Goal: Information Seeking & Learning: Learn about a topic

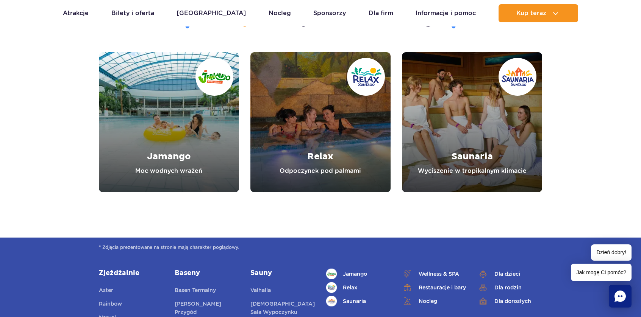
scroll to position [871, 0]
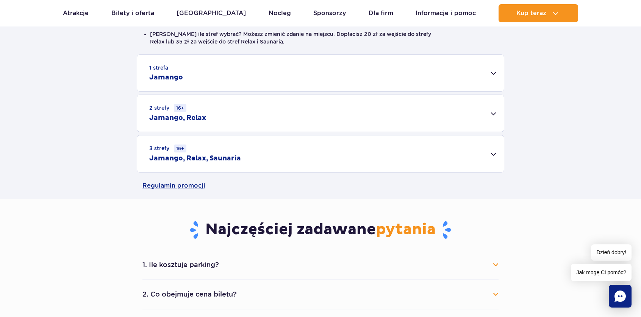
scroll to position [227, 0]
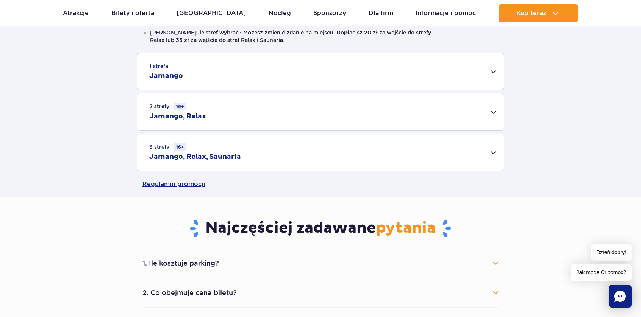
click at [354, 153] on div "3 strefy 16+ Jamango, Relax, Saunaria" at bounding box center [320, 152] width 366 height 37
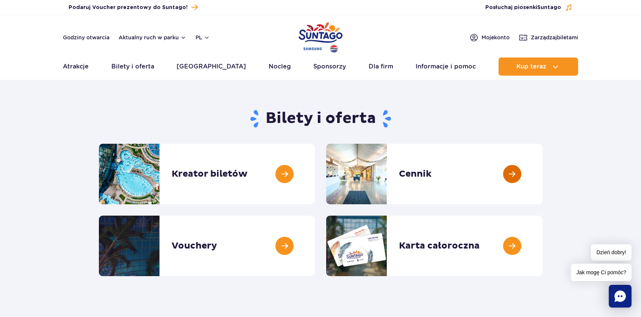
click at [542, 175] on link at bounding box center [542, 174] width 0 height 61
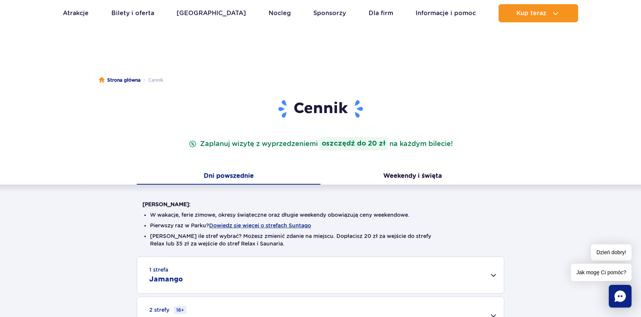
scroll to position [151, 0]
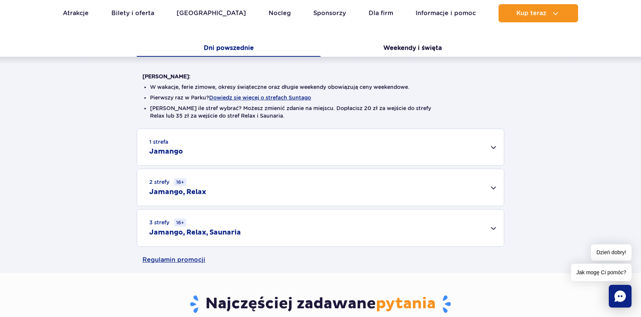
click at [492, 225] on div "3 strefy 16+ Jamango, Relax, Saunaria" at bounding box center [320, 228] width 366 height 37
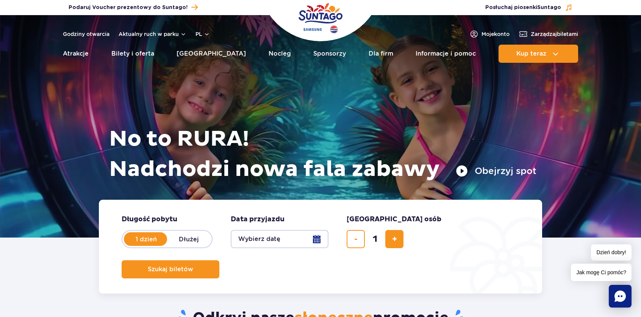
click at [625, 297] on icon "Chat" at bounding box center [619, 296] width 11 height 11
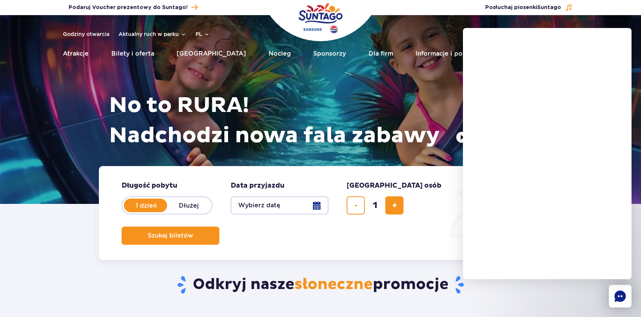
scroll to position [38, 0]
